Goal: Task Accomplishment & Management: Manage account settings

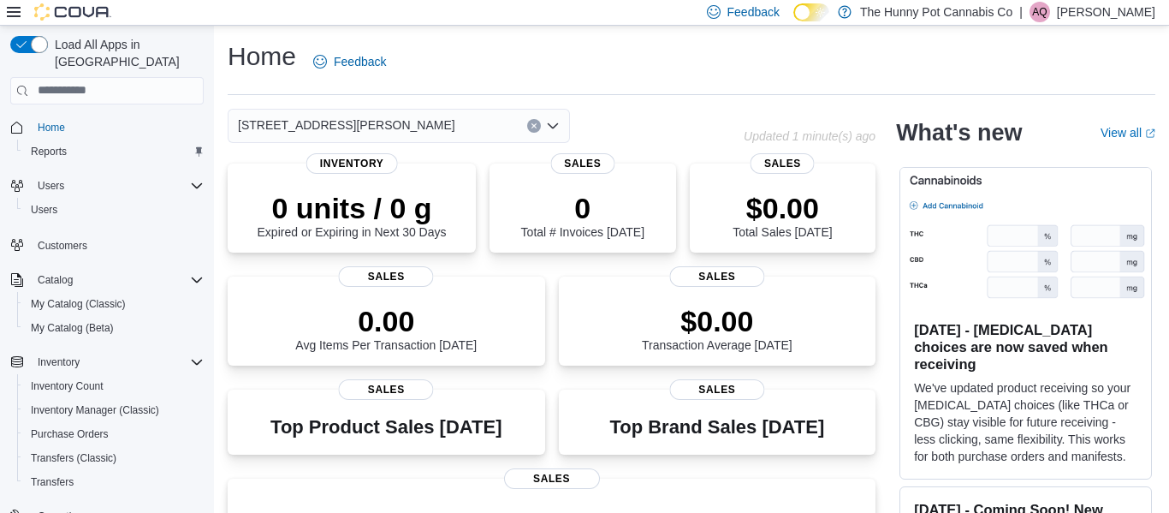
click at [1105, 11] on p "[PERSON_NAME]" at bounding box center [1106, 12] width 98 height 21
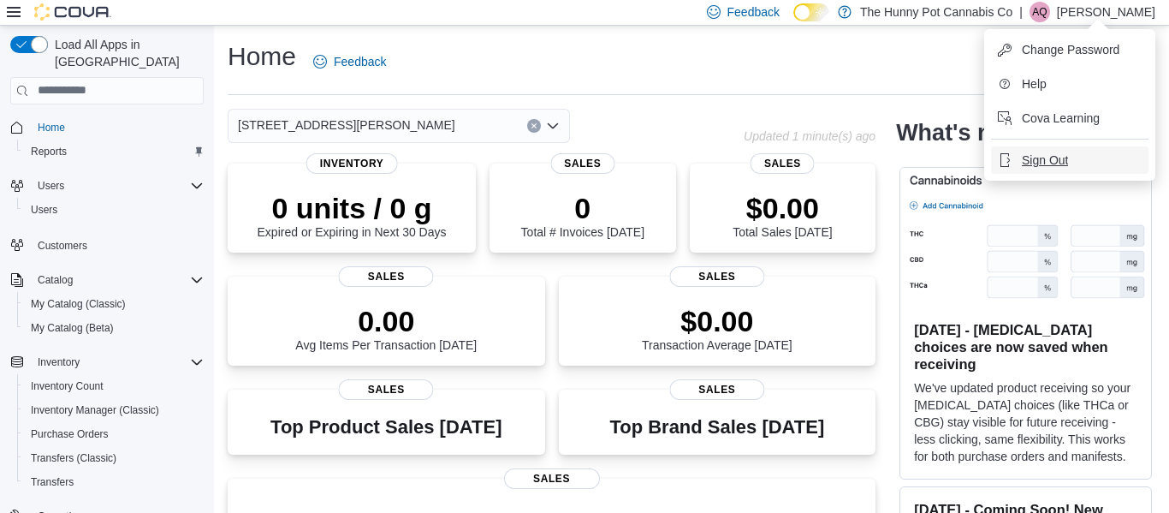
click at [1054, 152] on span "Sign Out" at bounding box center [1045, 159] width 46 height 17
